Goal: Book appointment/travel/reservation

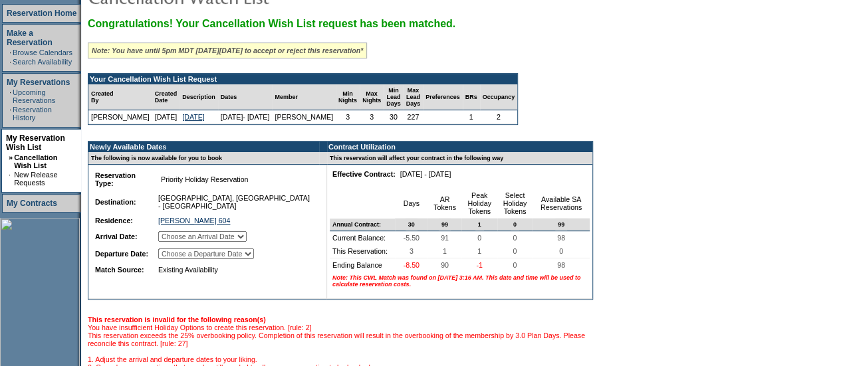
scroll to position [197, 0]
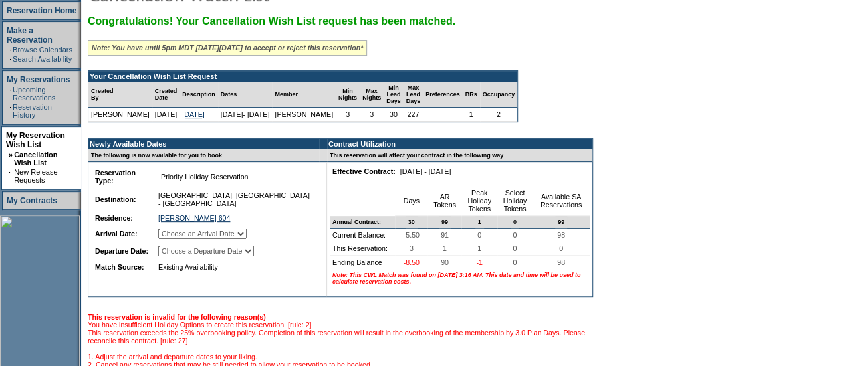
click at [218, 239] on select "Choose an Arrival Date [DATE] [DATE] [DATE]" at bounding box center [202, 234] width 88 height 11
click at [223, 257] on select "Choose a Departure Date [DATE] [DATE] [DATE]" at bounding box center [206, 251] width 96 height 11
click at [237, 239] on select "Choose an Arrival Date [DATE] [DATE] [DATE]" at bounding box center [202, 234] width 88 height 11
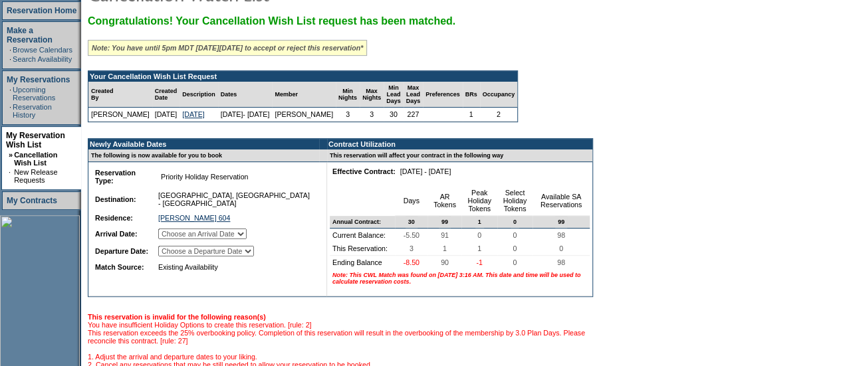
click at [237, 239] on select "Choose an Arrival Date [DATE] [DATE] [DATE]" at bounding box center [202, 234] width 88 height 11
click at [238, 257] on select "Choose a Departure Date [DATE] [DATE] [DATE]" at bounding box center [206, 251] width 96 height 11
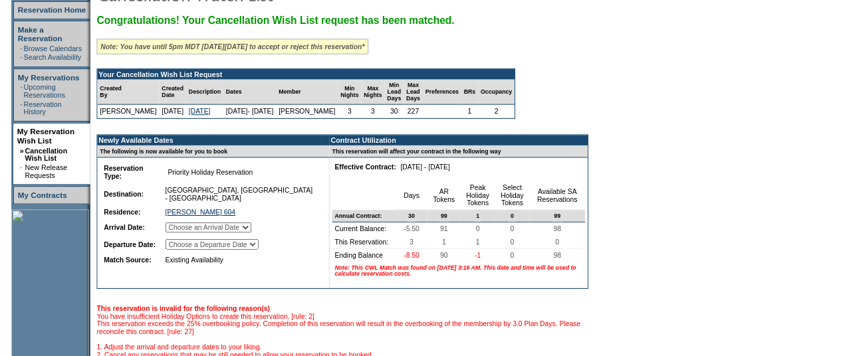
scroll to position [0, 0]
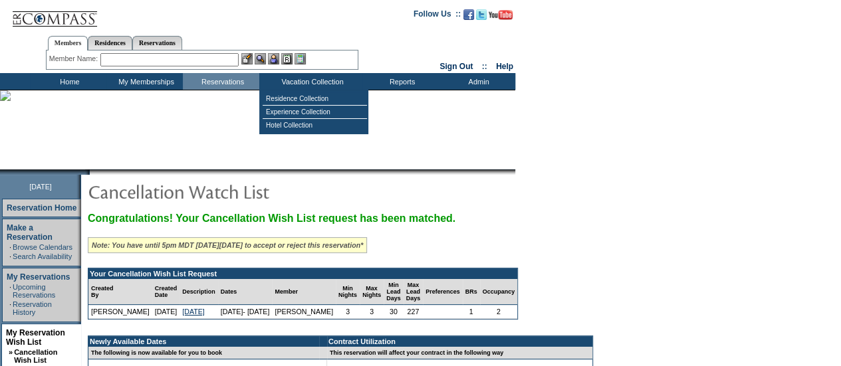
click at [199, 60] on input "text" at bounding box center [169, 59] width 138 height 13
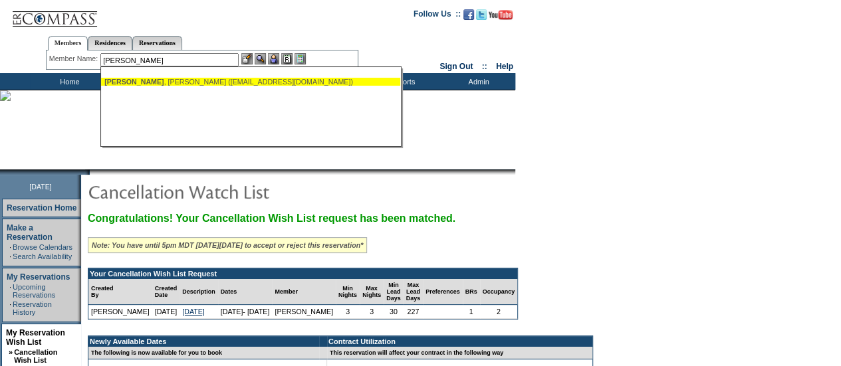
click at [194, 80] on div "[PERSON_NAME] ([EMAIL_ADDRESS][DOMAIN_NAME])" at bounding box center [250, 82] width 292 height 8
type input "[PERSON_NAME] ([EMAIL_ADDRESS][DOMAIN_NAME])"
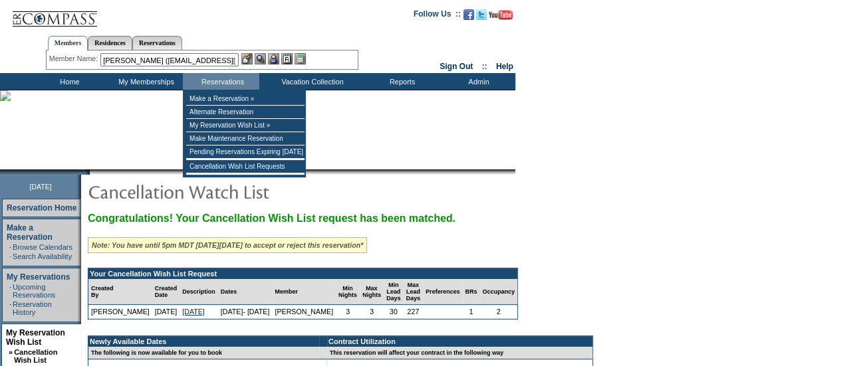
click at [277, 57] on img at bounding box center [273, 58] width 11 height 11
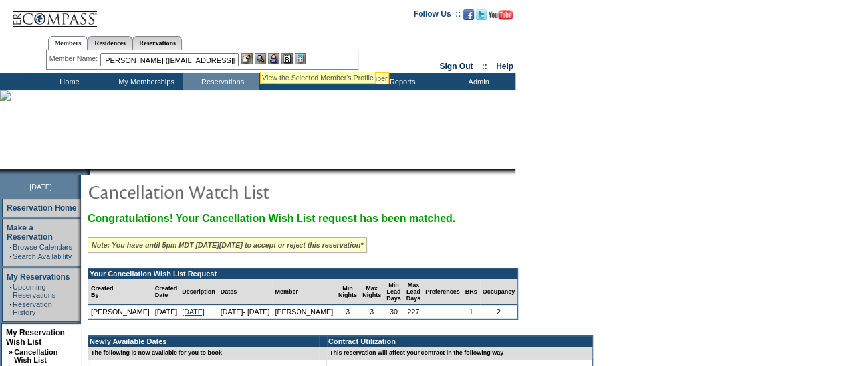
click at [260, 56] on img at bounding box center [260, 58] width 11 height 11
